Goal: Task Accomplishment & Management: Manage account settings

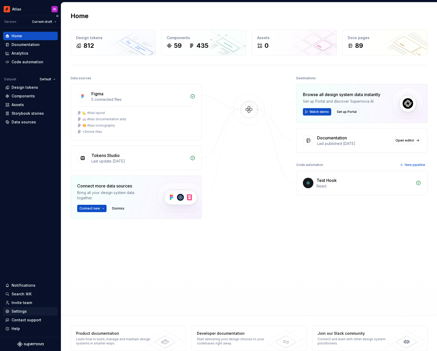
click at [26, 311] on div "Settings" at bounding box center [19, 311] width 15 height 5
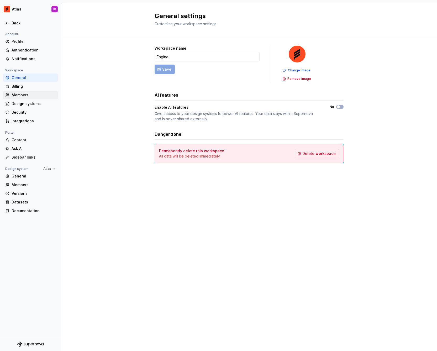
click at [23, 97] on div "Members" at bounding box center [34, 94] width 44 height 5
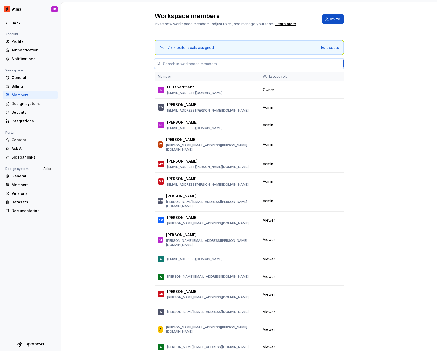
click at [224, 65] on input "text" at bounding box center [252, 63] width 183 height 9
paste input "[PERSON_NAME][EMAIL_ADDRESS][DOMAIN_NAME]"
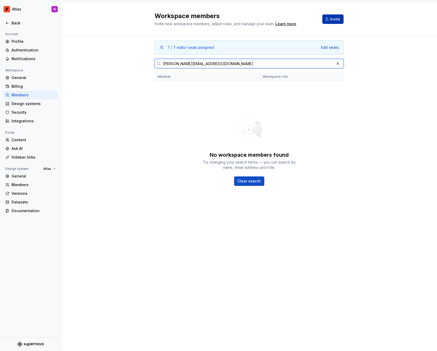
type input "[PERSON_NAME][EMAIL_ADDRESS][DOMAIN_NAME]"
click at [323, 20] on button "Invite" at bounding box center [332, 18] width 21 height 9
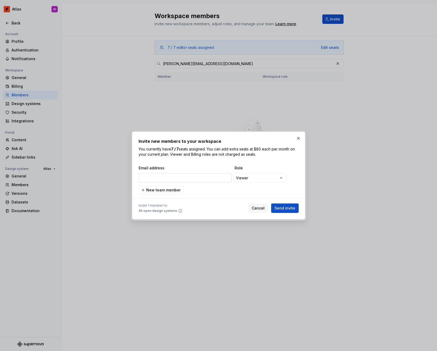
click at [171, 180] on input "email" at bounding box center [185, 177] width 93 height 9
type input "[PERSON_NAME][EMAIL_ADDRESS][DOMAIN_NAME]"
click at [283, 206] on span "Send invite" at bounding box center [284, 207] width 21 height 5
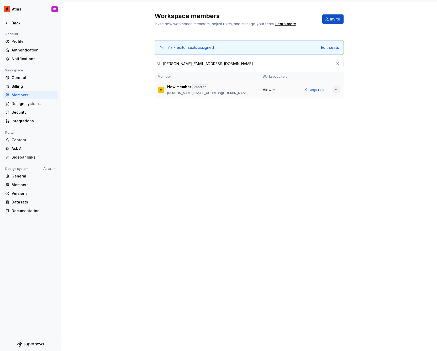
click at [338, 88] on button "button" at bounding box center [336, 89] width 7 height 7
click at [316, 108] on div "Remove from workspace" at bounding box center [304, 110] width 45 height 5
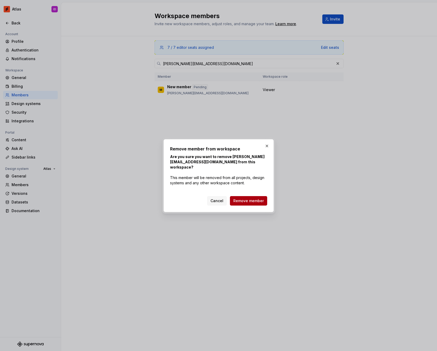
click at [249, 197] on button "Remove member" at bounding box center [248, 200] width 37 height 9
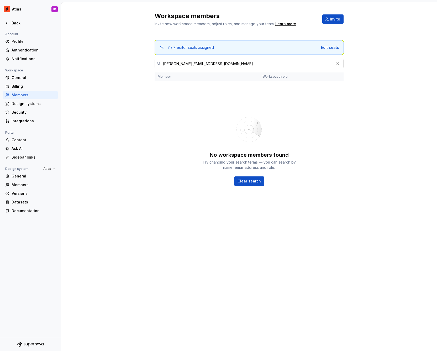
click at [321, 61] on input "[PERSON_NAME][EMAIL_ADDRESS][DOMAIN_NAME]" at bounding box center [247, 63] width 173 height 9
click at [333, 22] on button "Invite" at bounding box center [332, 18] width 21 height 9
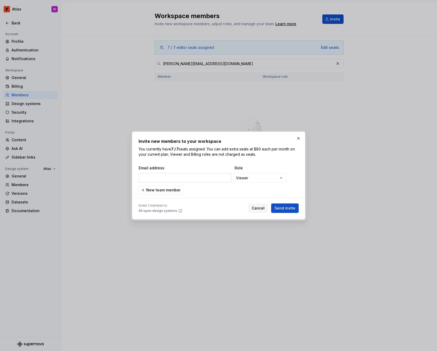
click at [184, 176] on input "email" at bounding box center [185, 177] width 93 height 9
type input "[PERSON_NAME][EMAIL_ADDRESS][DOMAIN_NAME]"
click at [282, 210] on span "Send invite" at bounding box center [284, 207] width 21 height 5
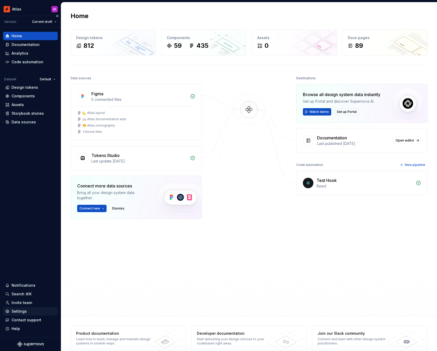
click at [36, 310] on div "Settings" at bounding box center [30, 311] width 50 height 5
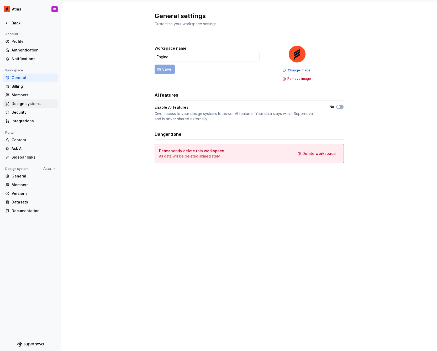
click at [30, 99] on div "Design systems" at bounding box center [30, 103] width 55 height 8
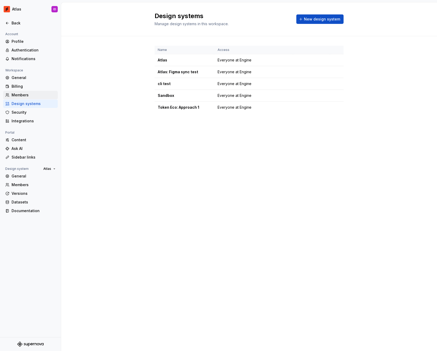
click at [30, 96] on div "Members" at bounding box center [34, 94] width 44 height 5
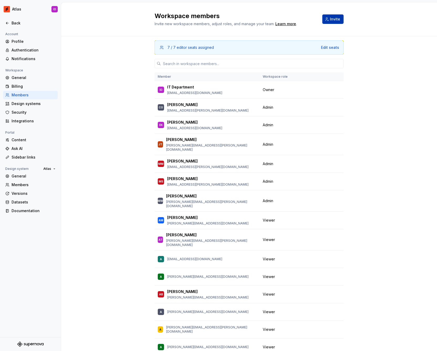
click at [329, 22] on button "Invite" at bounding box center [332, 18] width 21 height 9
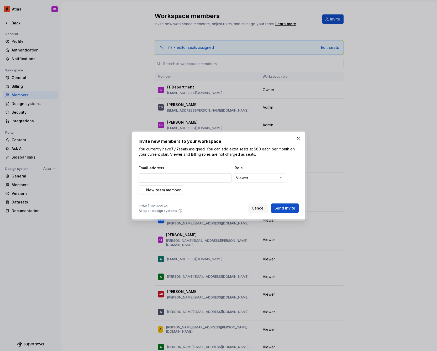
click at [189, 177] on input "email" at bounding box center [185, 177] width 93 height 9
click at [187, 178] on input "coutinho" at bounding box center [185, 177] width 93 height 9
paste input "daniel.coutinho@hotelengine.com"
type input "daniel.coutinho@hotelengine.com"
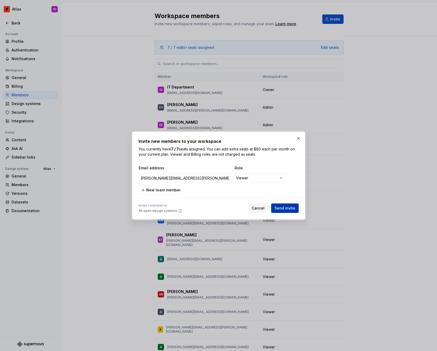
click at [282, 208] on span "Send invite" at bounding box center [284, 207] width 21 height 5
